Goal: Information Seeking & Learning: Understand process/instructions

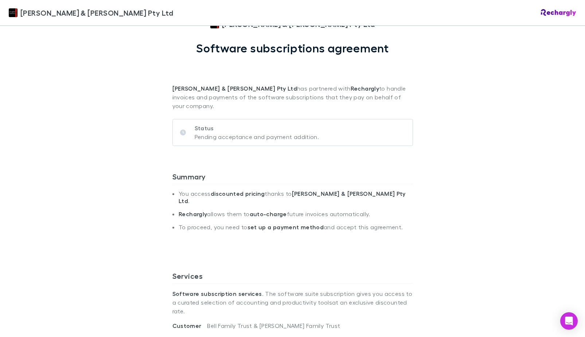
scroll to position [73, 0]
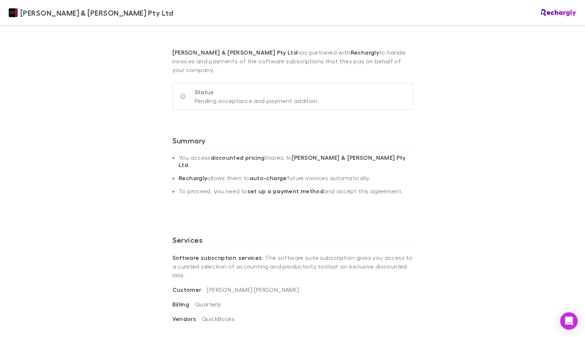
scroll to position [109, 0]
